Goal: Find specific page/section: Locate item on page

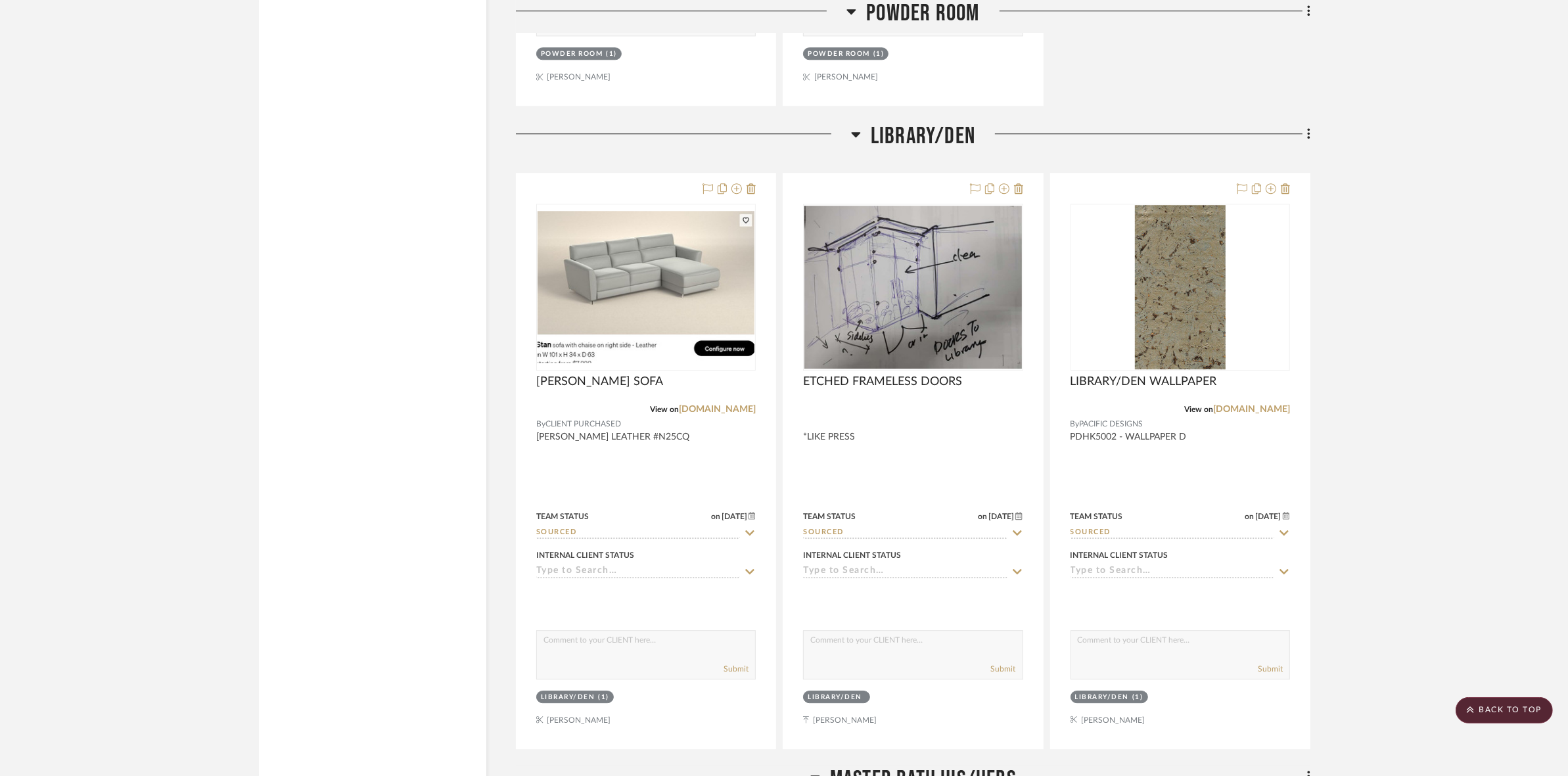
scroll to position [4518, 0]
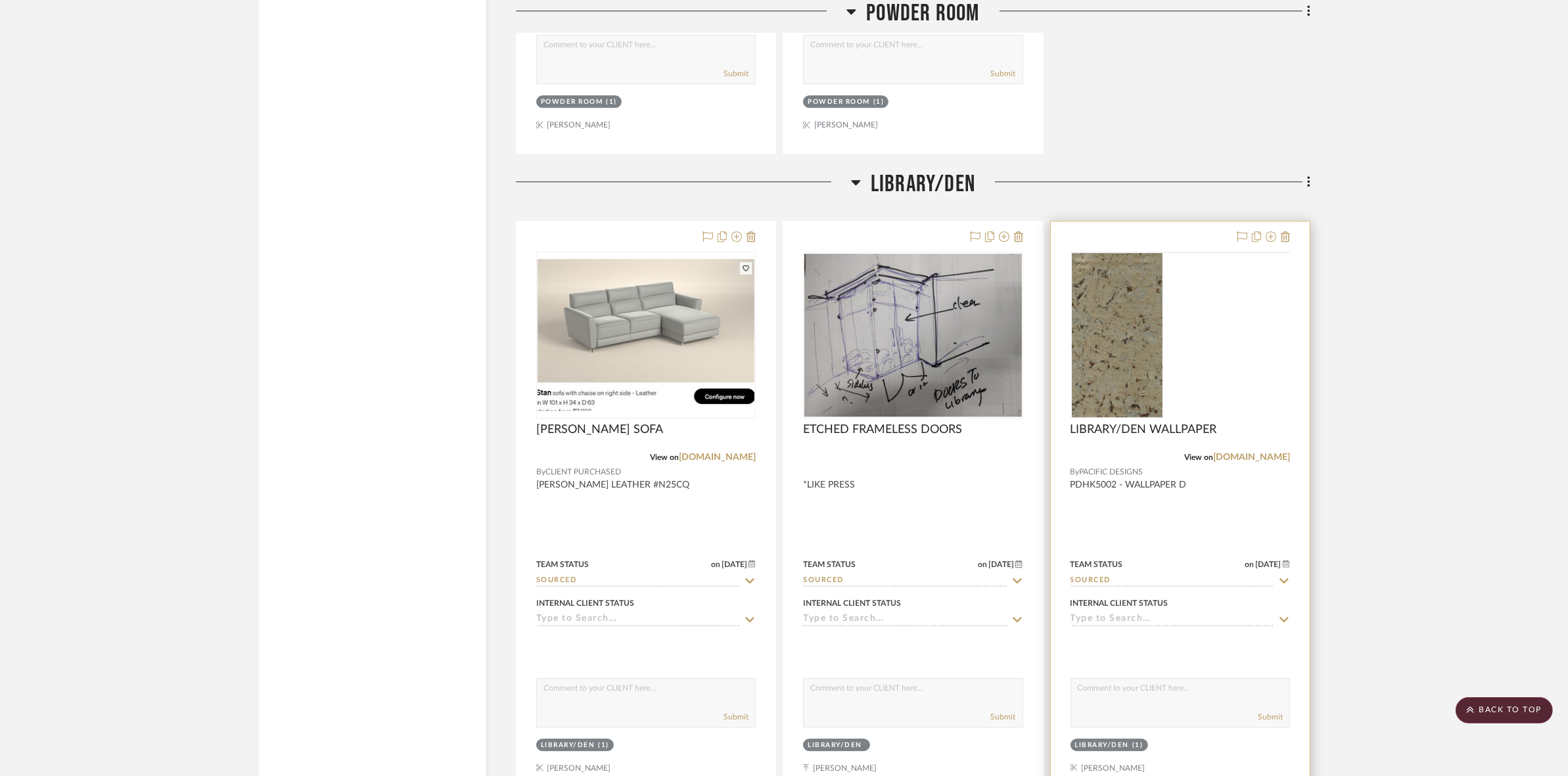
click at [0, 0] on img at bounding box center [0, 0] width 0 height 0
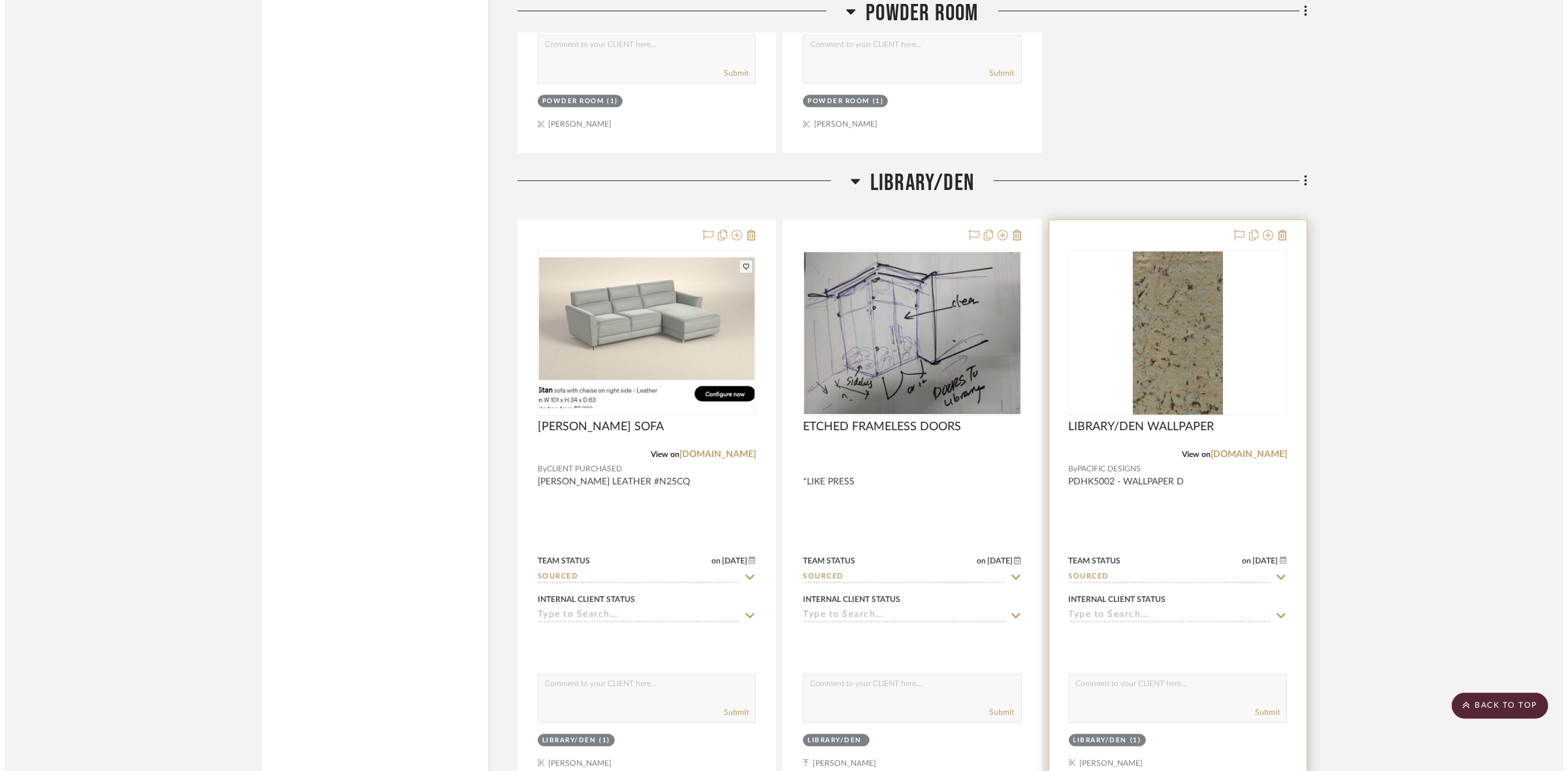
scroll to position [0, 0]
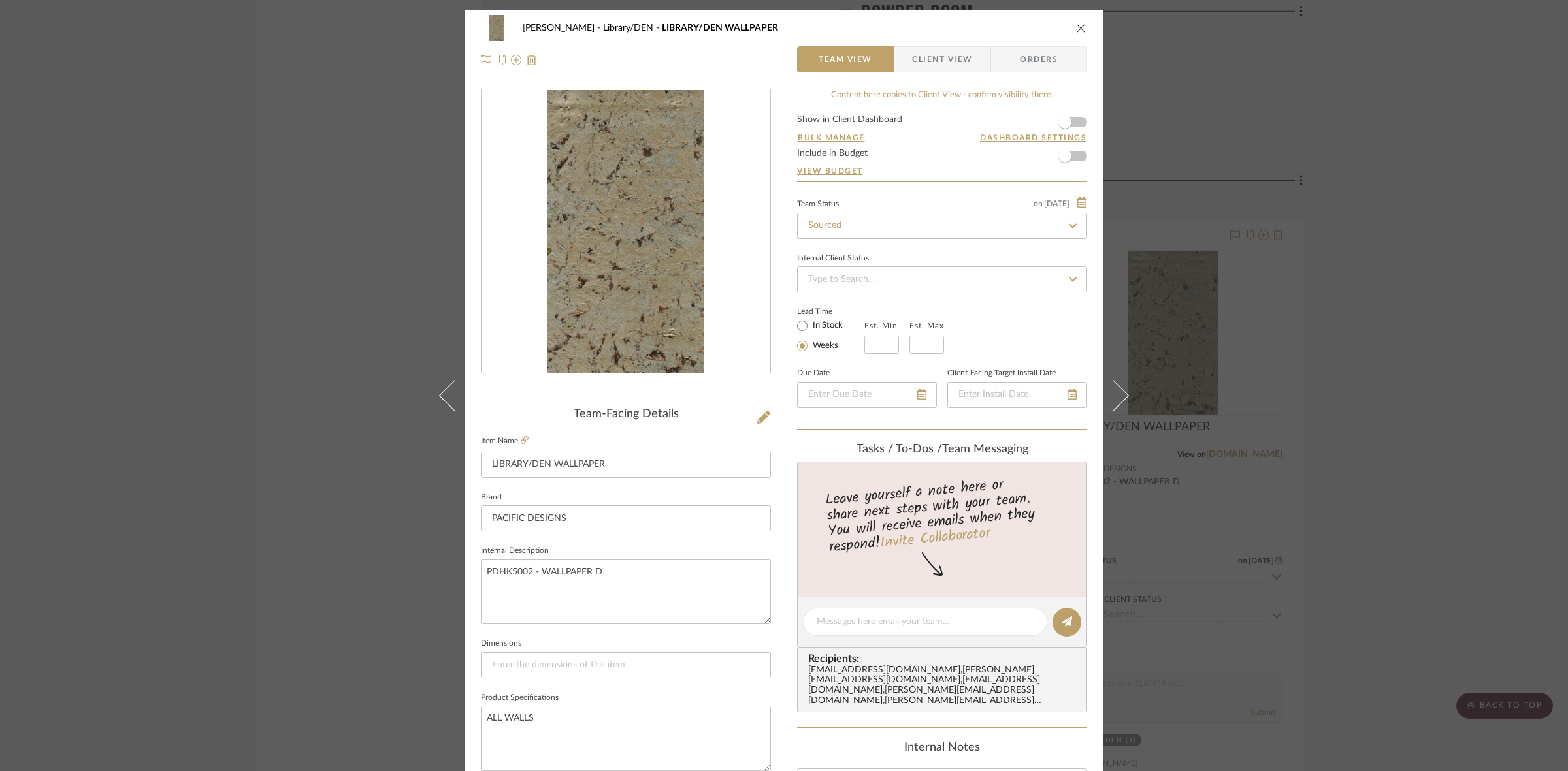
click at [608, 276] on img "0" at bounding box center [626, 232] width 157 height 283
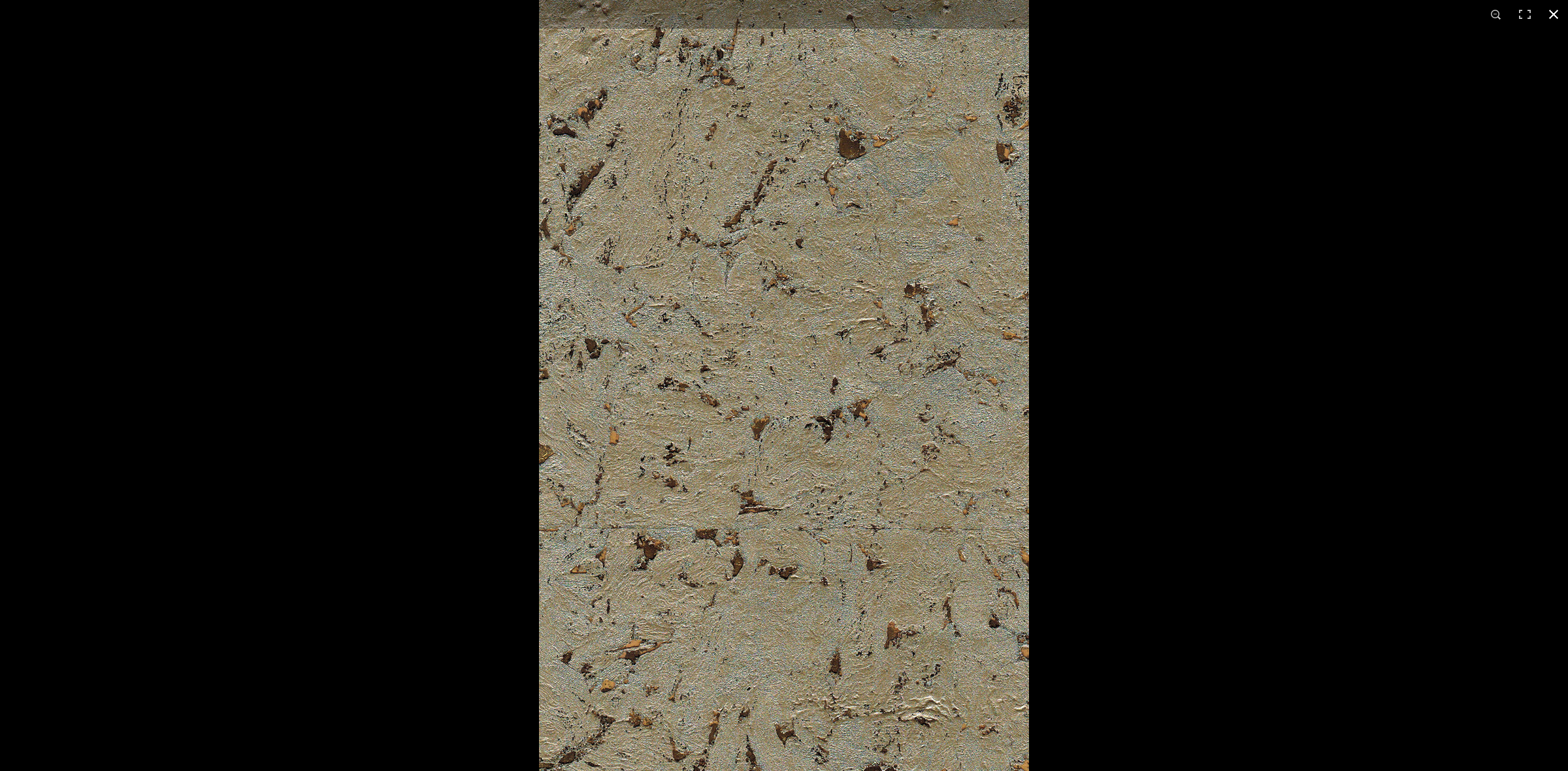
click at [1327, 302] on div at bounding box center [1323, 337] width 1568 height 771
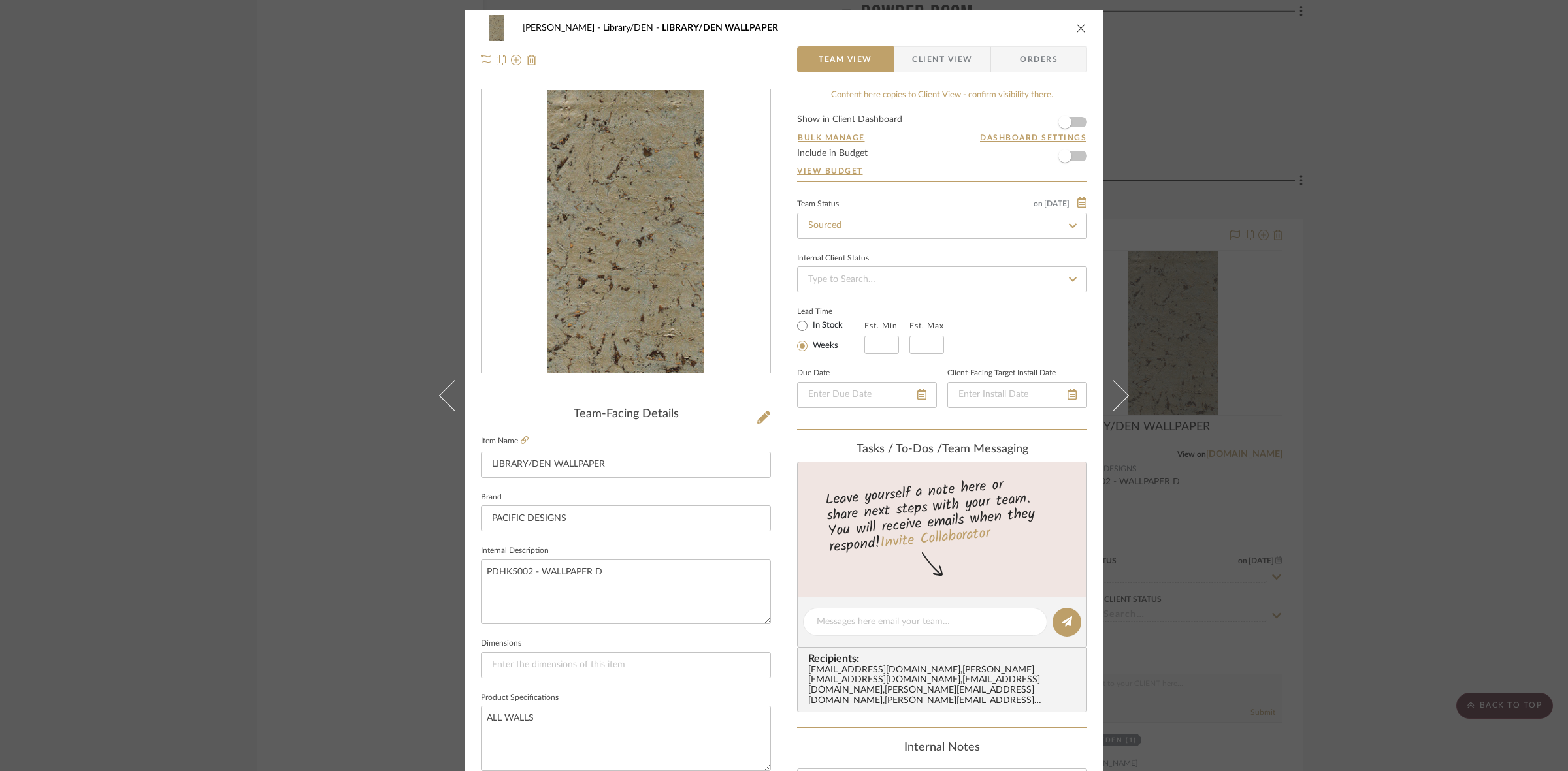
click at [128, 256] on div "BRANDT, JENNIFER Library/DEN LIBRARY/DEN WALLPAPER Team View Client View Orders…" at bounding box center [784, 386] width 1568 height 771
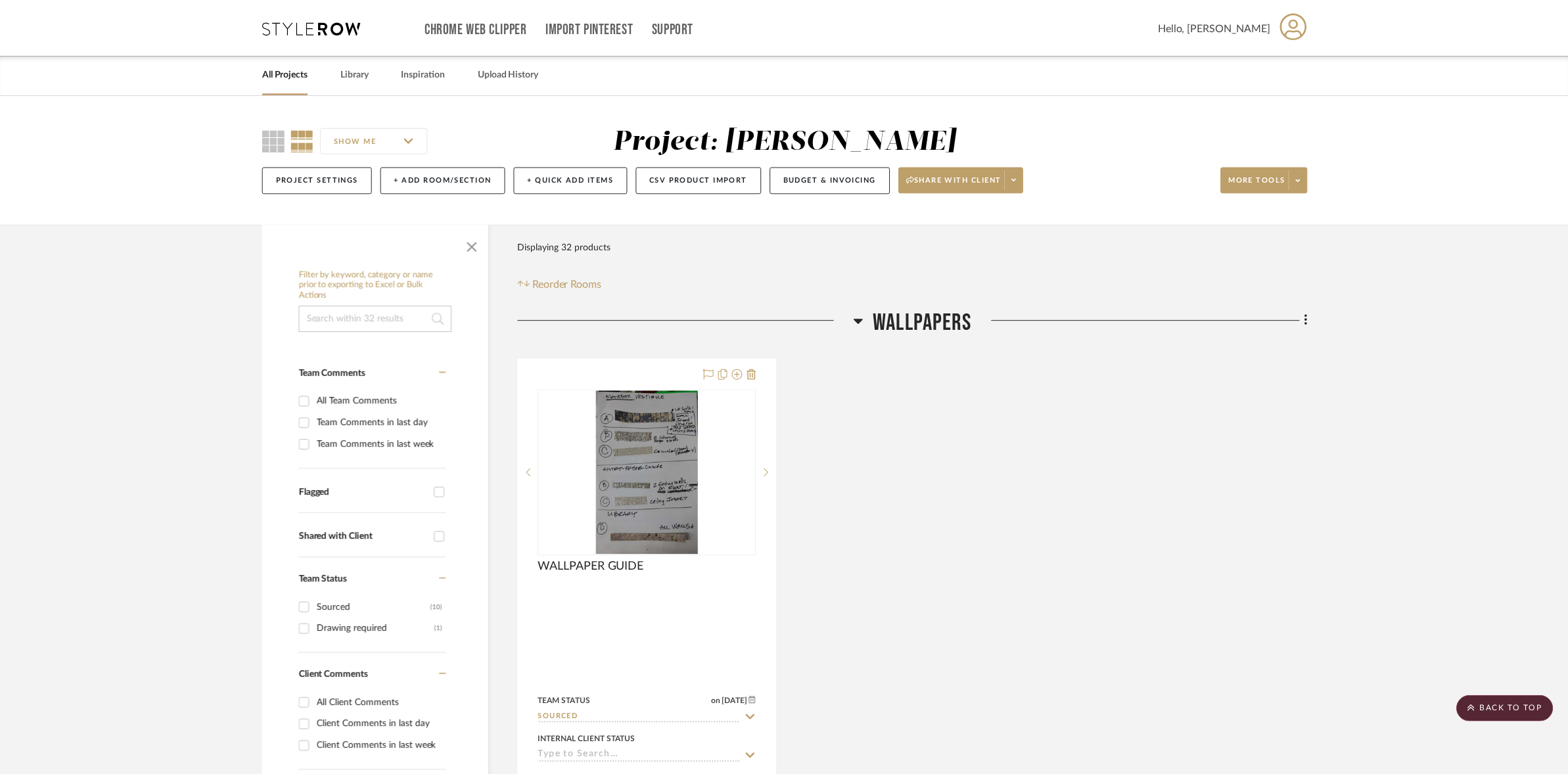
scroll to position [4518, 0]
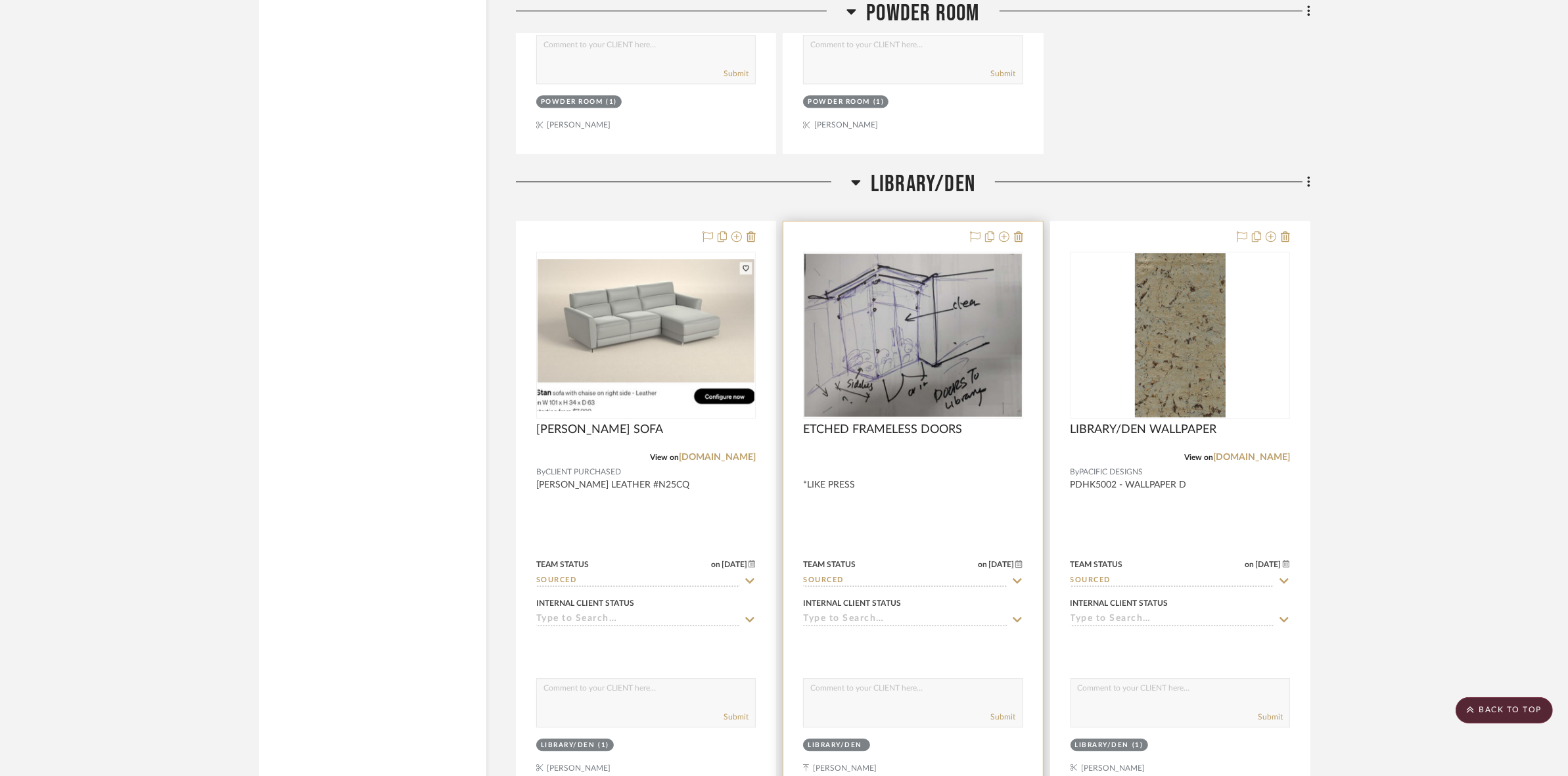
click at [0, 0] on img at bounding box center [0, 0] width 0 height 0
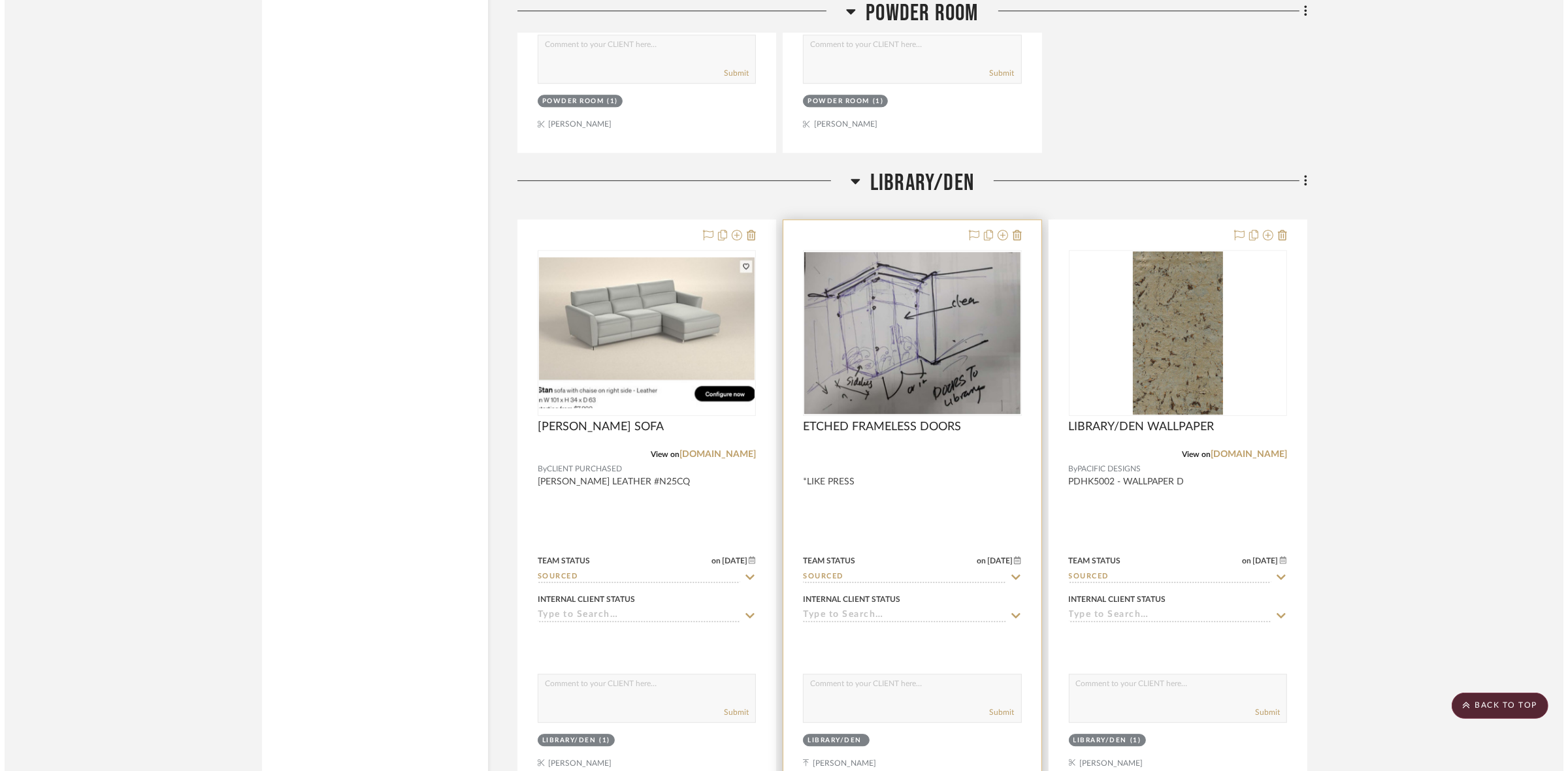
scroll to position [0, 0]
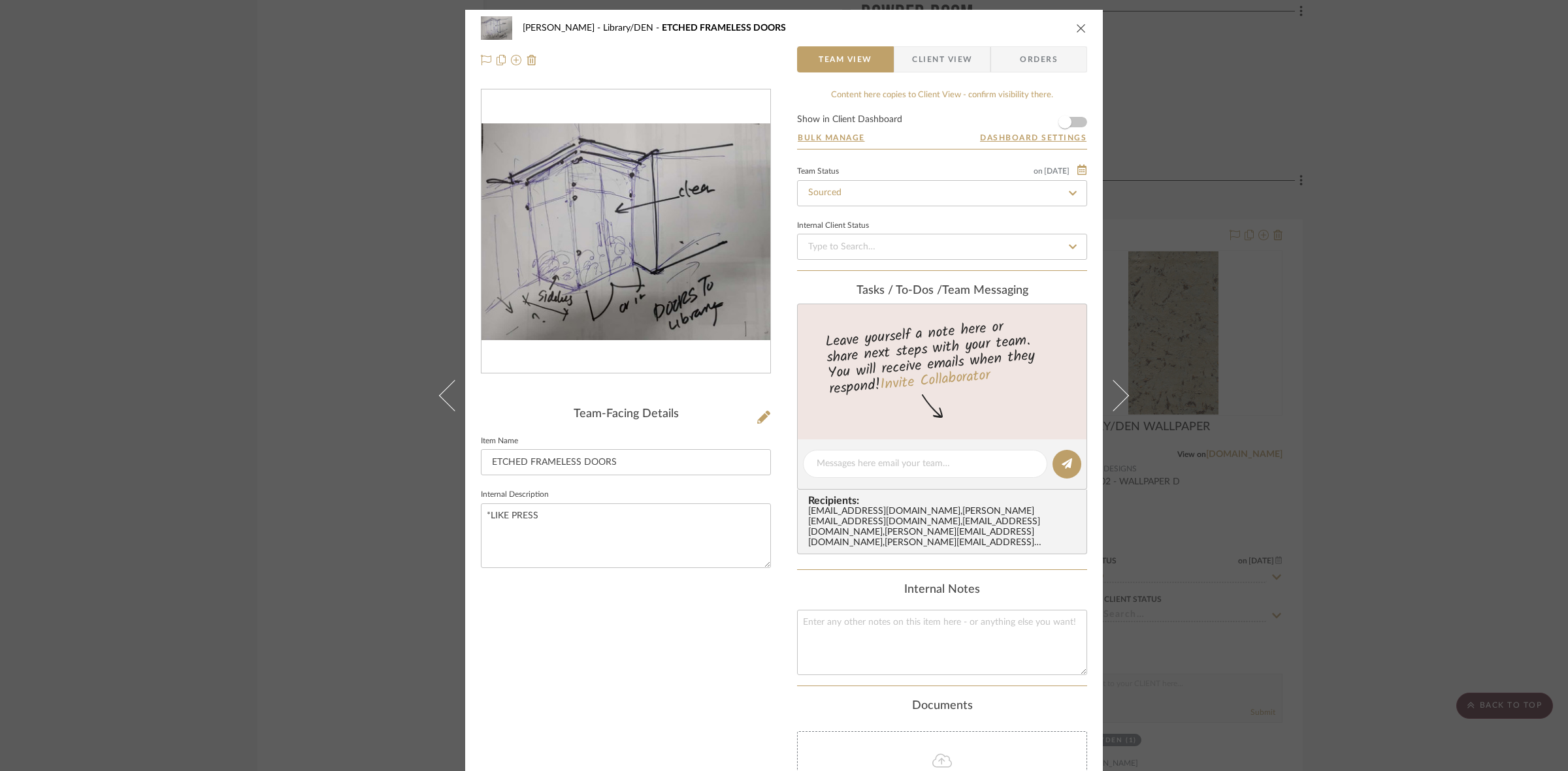
click at [600, 227] on img "0" at bounding box center [625, 231] width 289 height 217
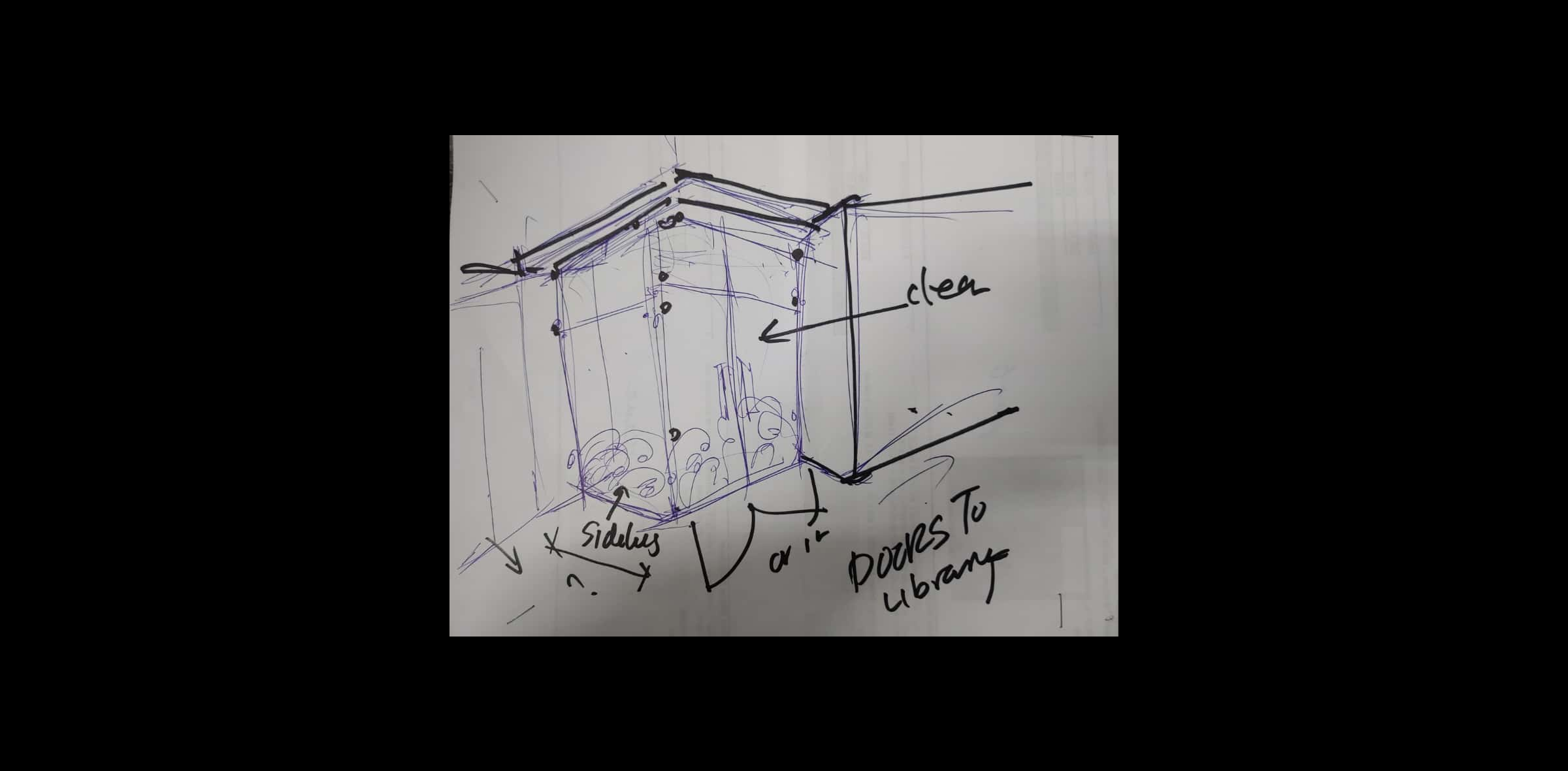
click at [1252, 288] on div at bounding box center [1000, 406] width 1101 height 542
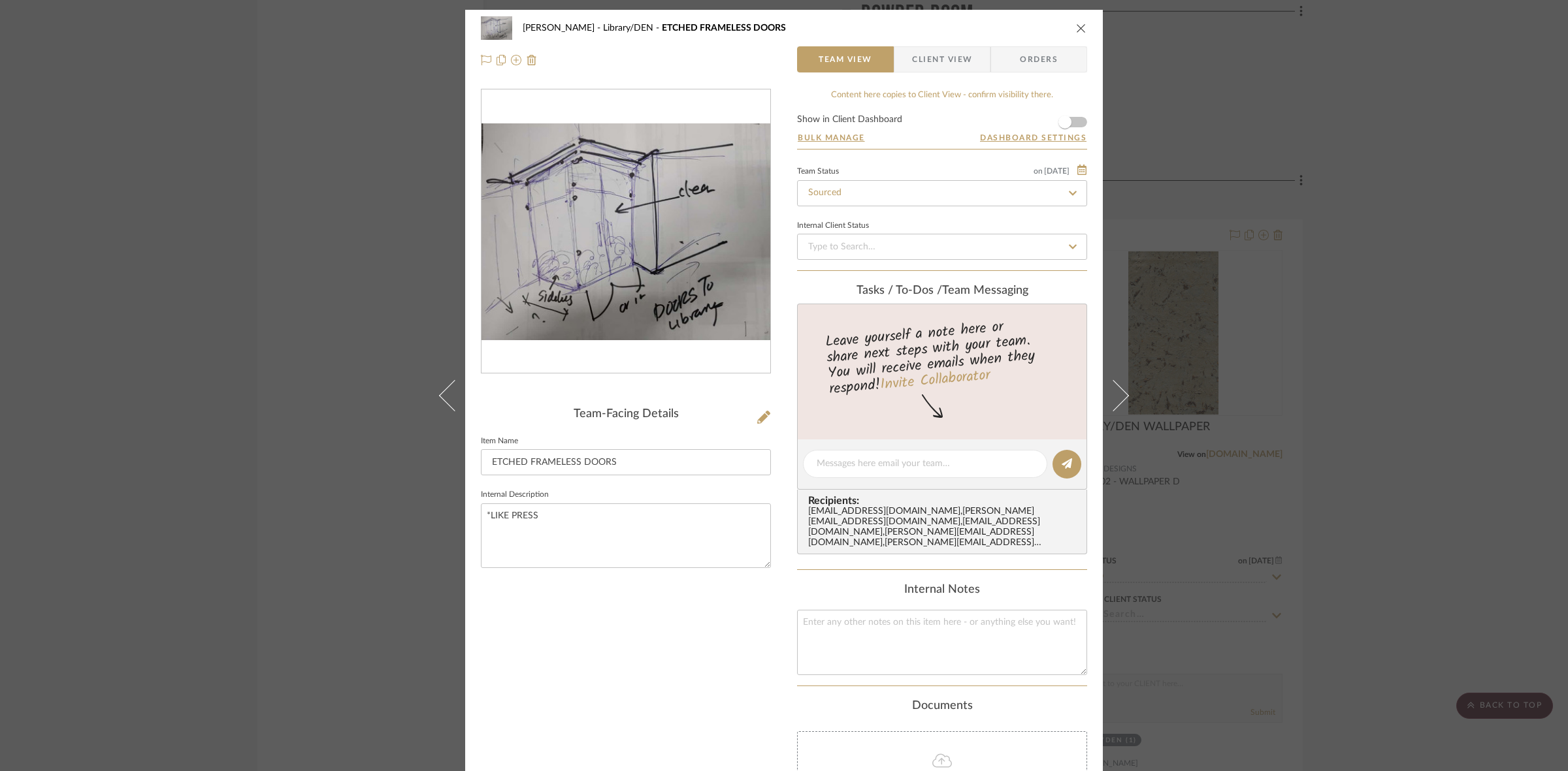
click at [239, 234] on div "BRANDT, JENNIFER Library/DEN ETCHED FRAMELESS DOORS Team View Client View Order…" at bounding box center [784, 386] width 1568 height 771
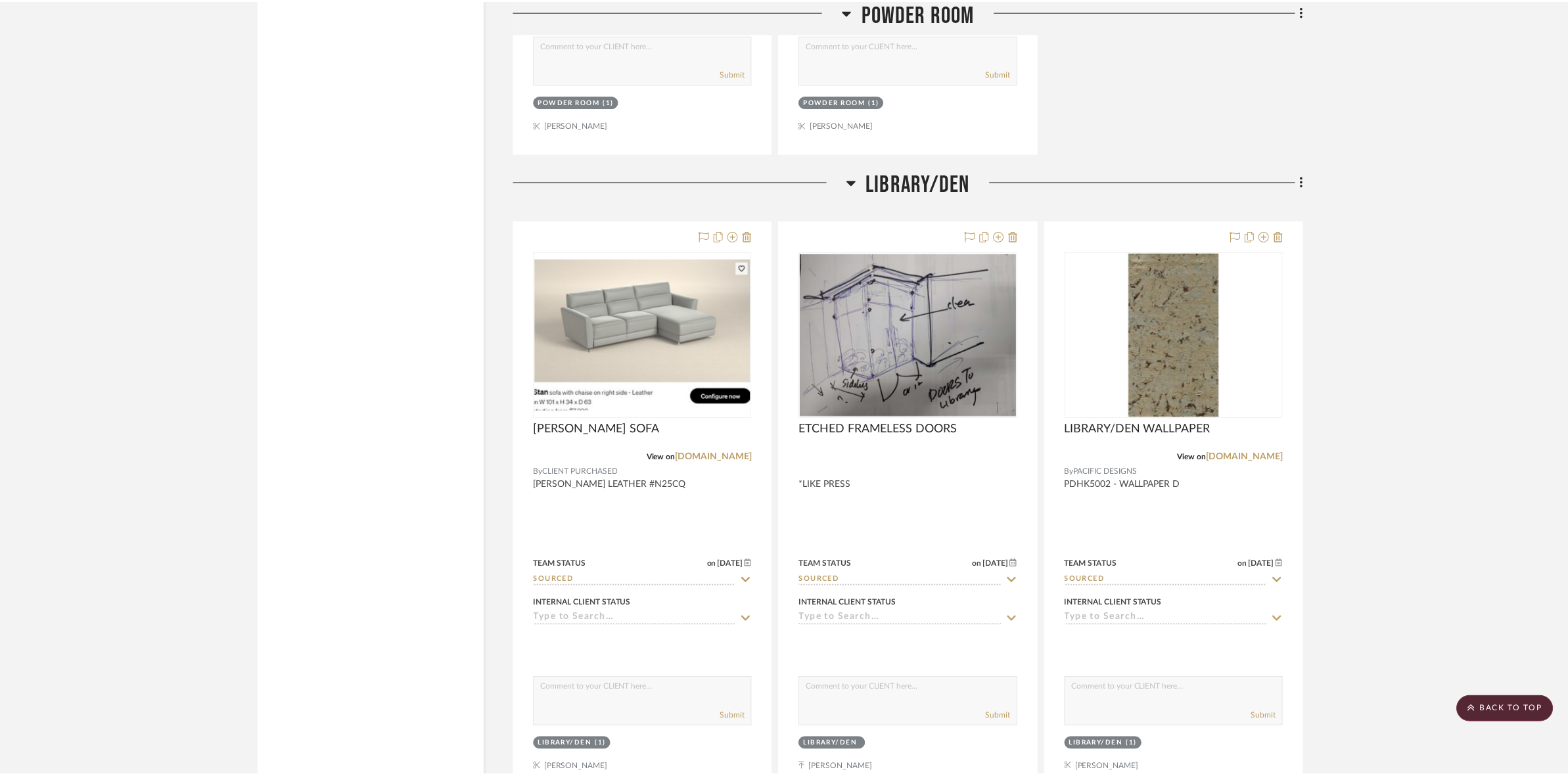
scroll to position [4518, 0]
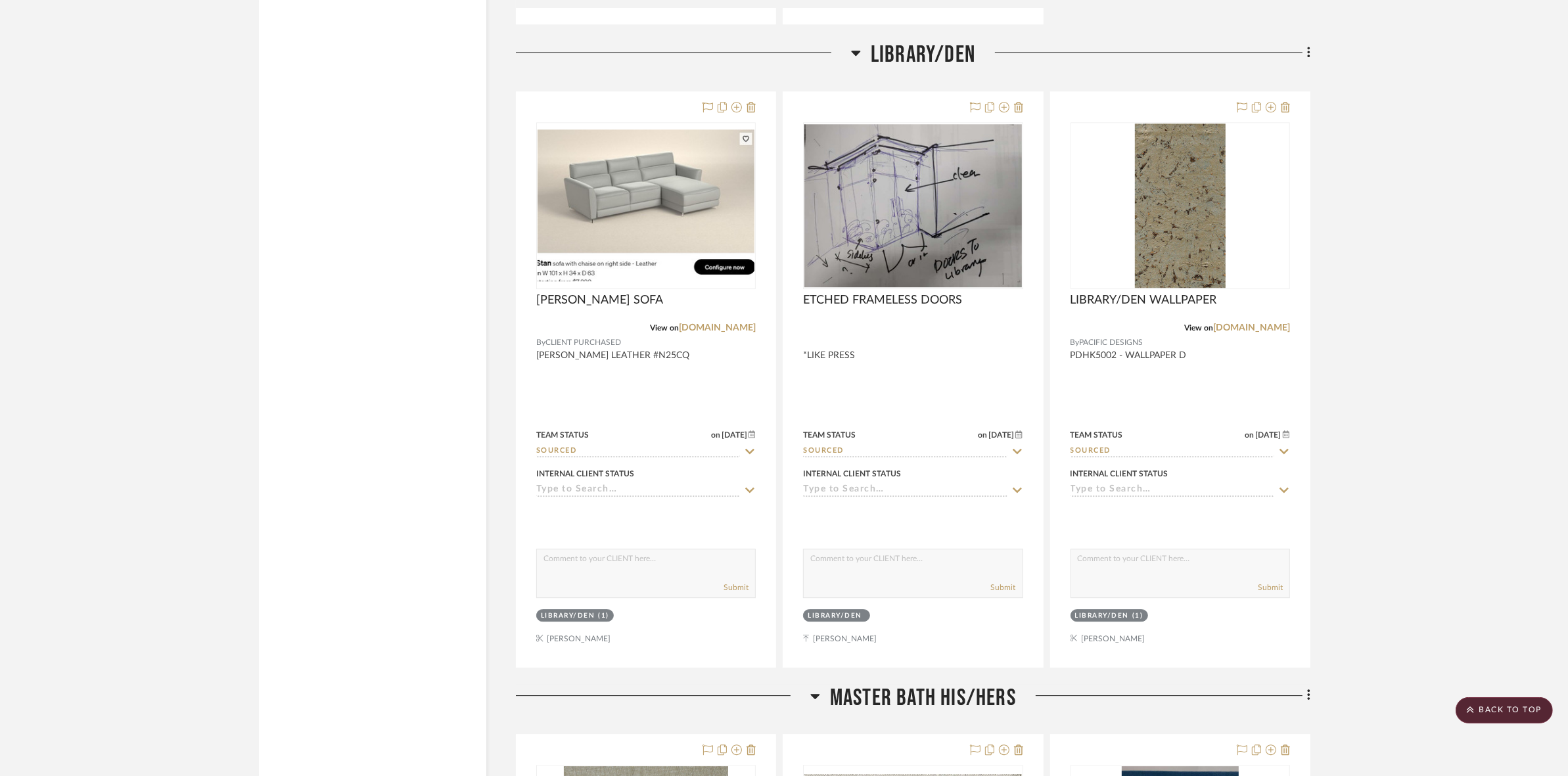
scroll to position [4600, 0]
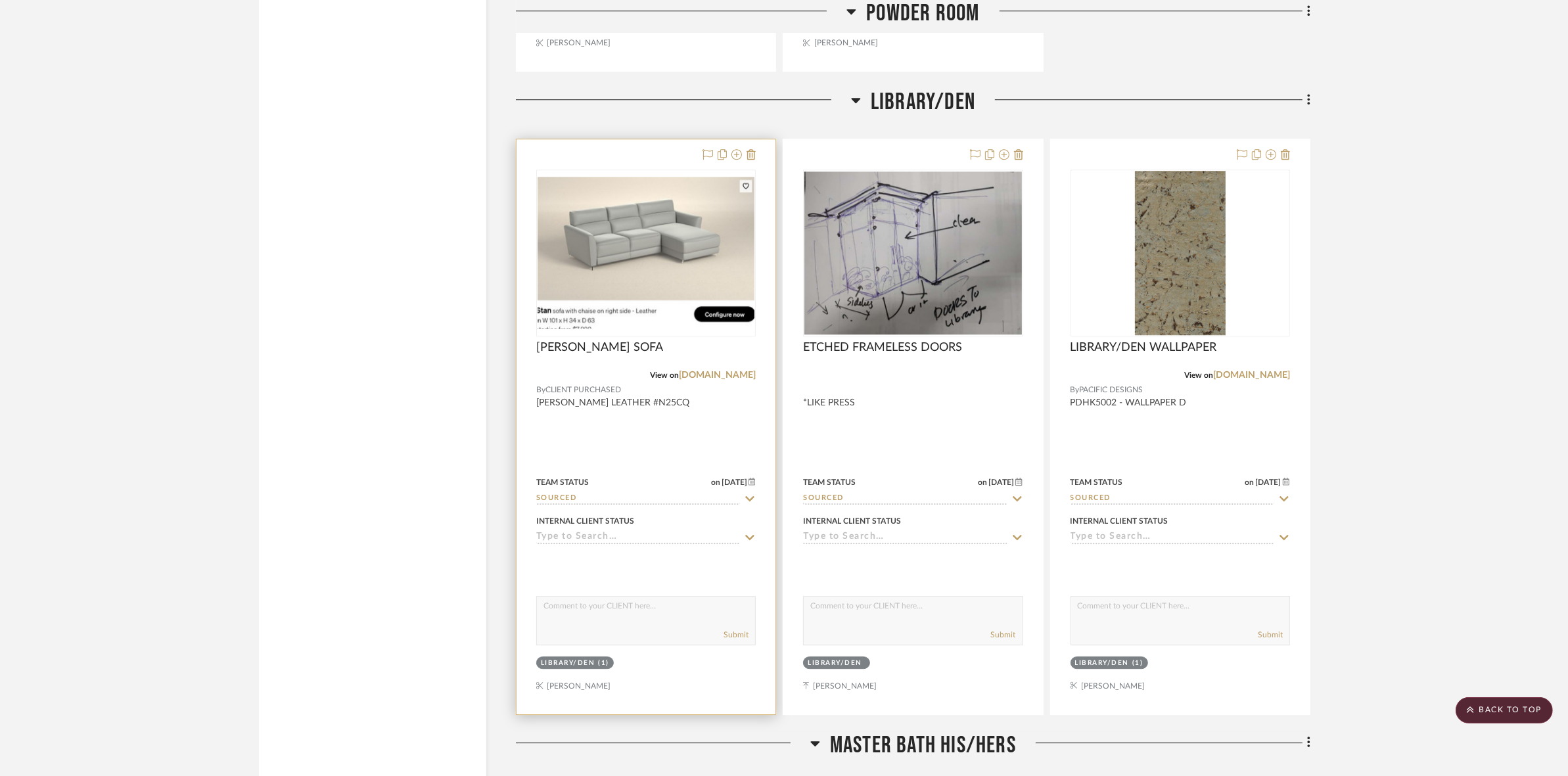
click at [606, 269] on img "0" at bounding box center [645, 252] width 216 height 151
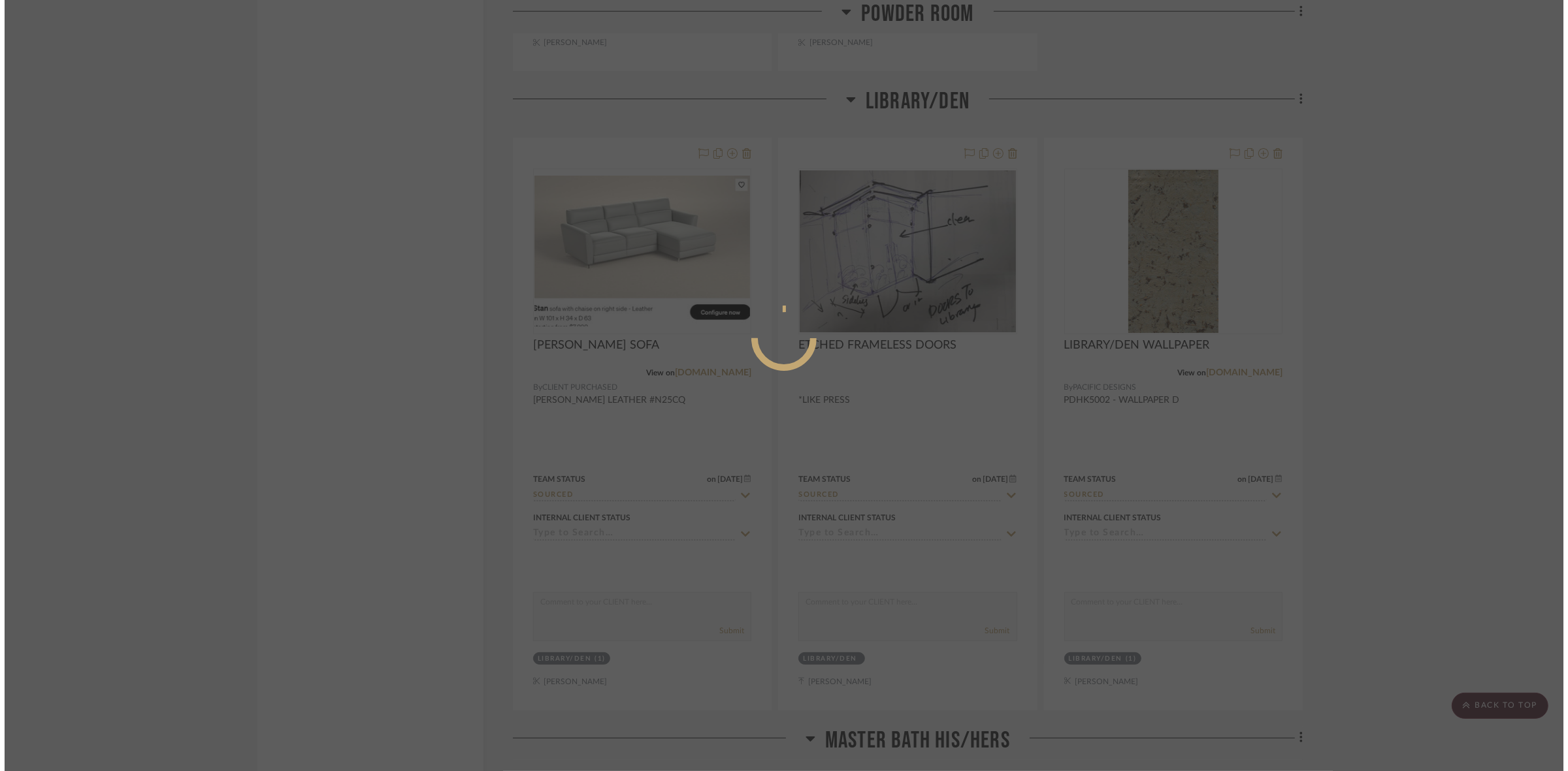
scroll to position [0, 0]
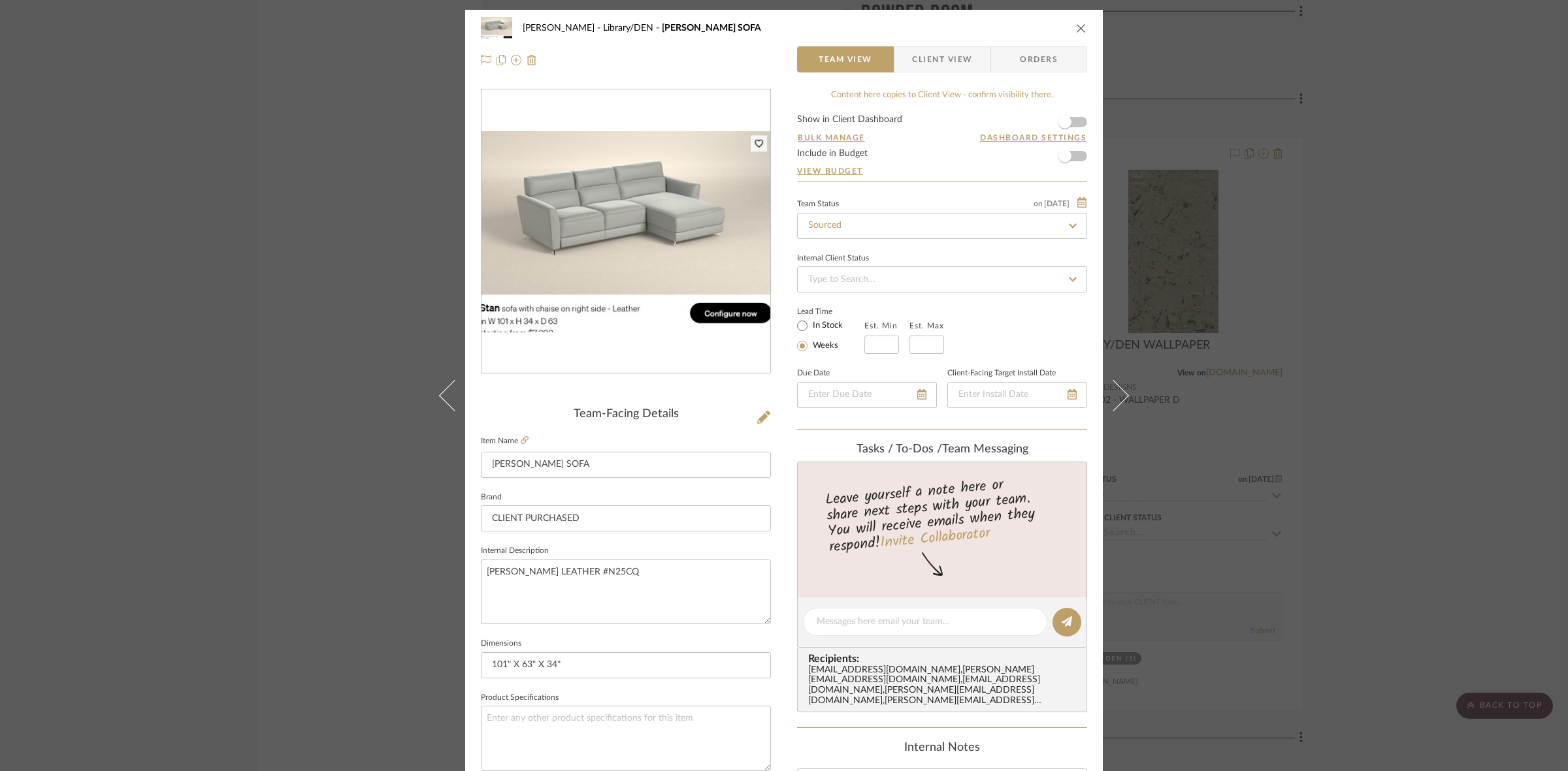
click at [611, 311] on img "0" at bounding box center [625, 232] width 289 height 201
